Goal: Information Seeking & Learning: Learn about a topic

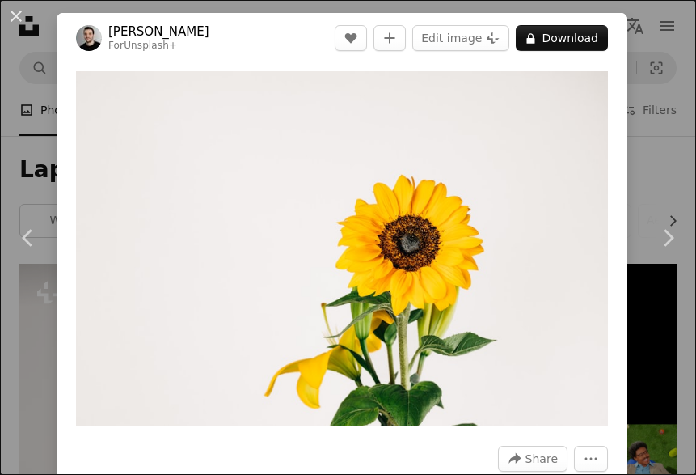
scroll to position [8358, 0]
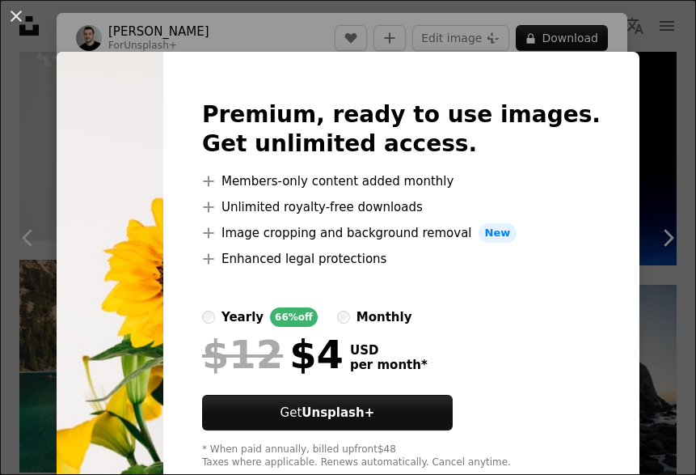
click at [157, 16] on div "An X shape Premium, ready to use images. Get unlimited access. A plus sign Memb…" at bounding box center [348, 237] width 696 height 475
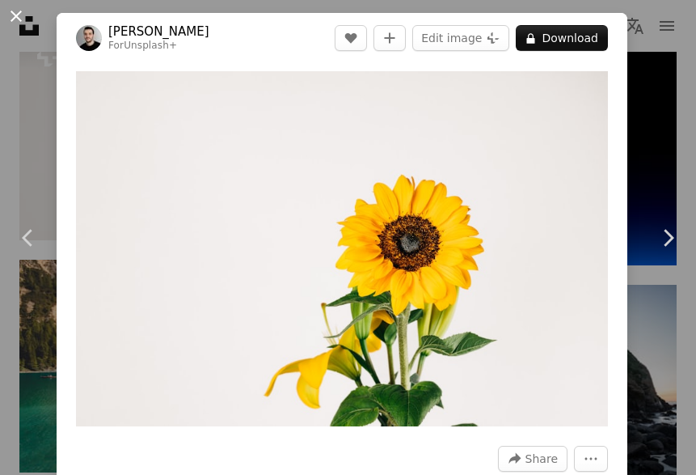
click at [16, 15] on button "An X shape" at bounding box center [15, 15] width 19 height 19
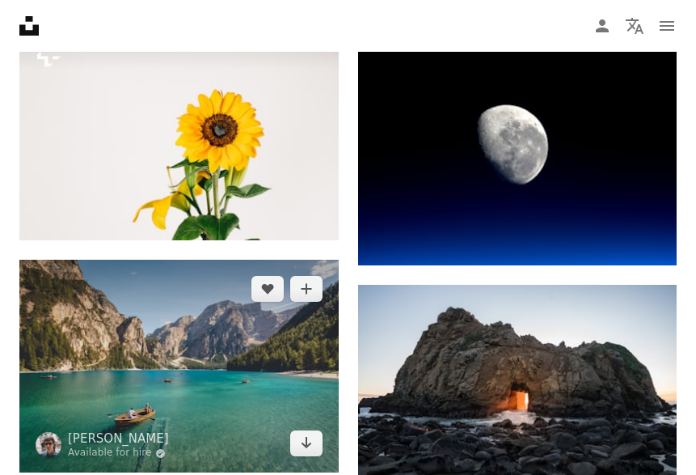
click at [233, 416] on img at bounding box center [178, 366] width 319 height 213
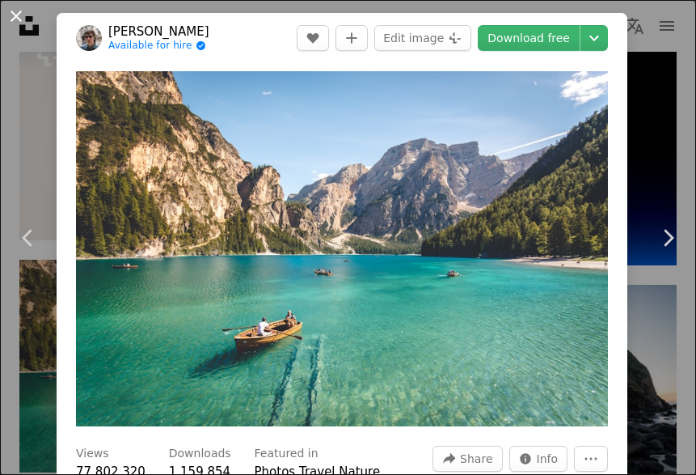
click at [21, 22] on button "An X shape" at bounding box center [15, 15] width 19 height 19
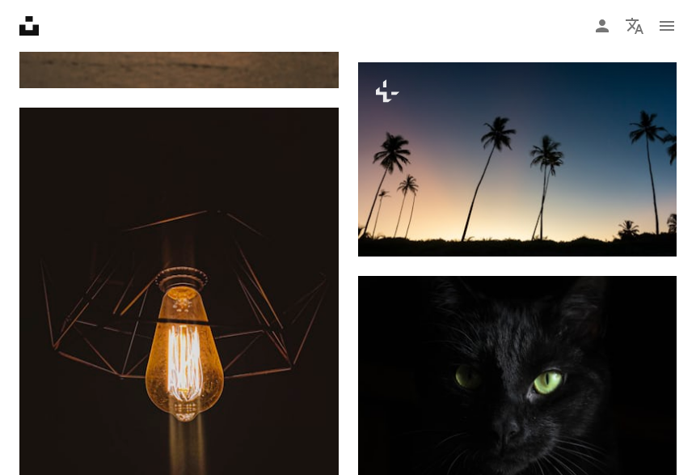
scroll to position [16566, 0]
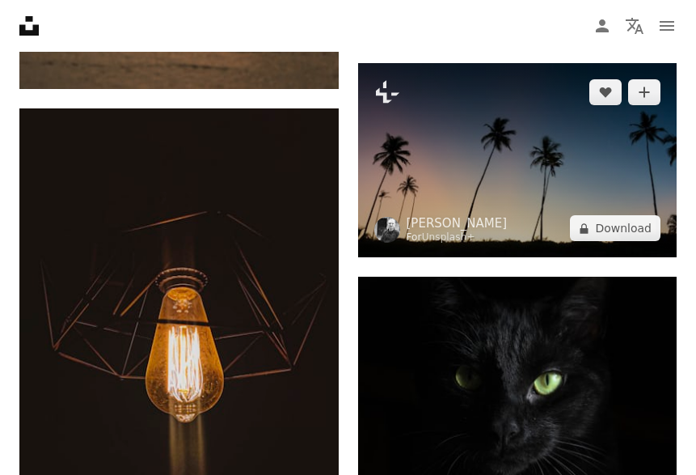
click at [435, 166] on img at bounding box center [517, 160] width 319 height 195
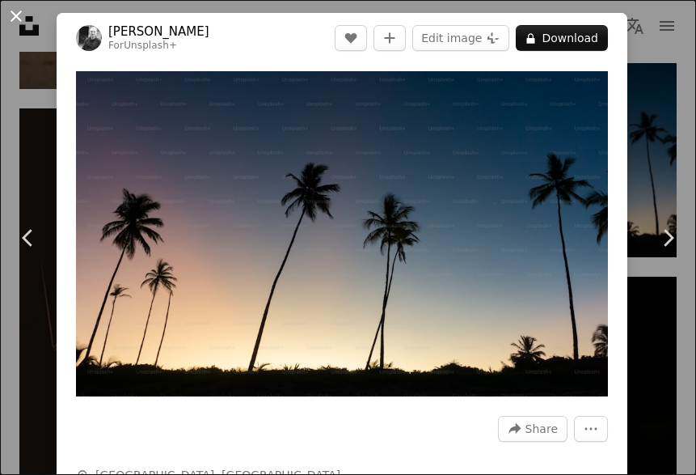
click at [16, 15] on button "An X shape" at bounding box center [15, 15] width 19 height 19
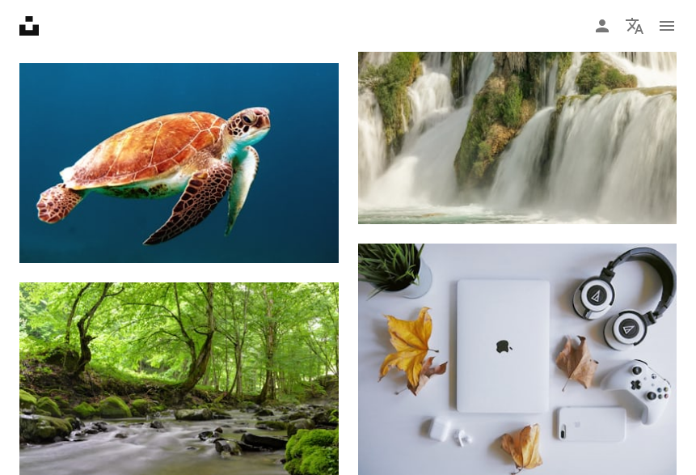
scroll to position [18932, 0]
